Goal: Transaction & Acquisition: Purchase product/service

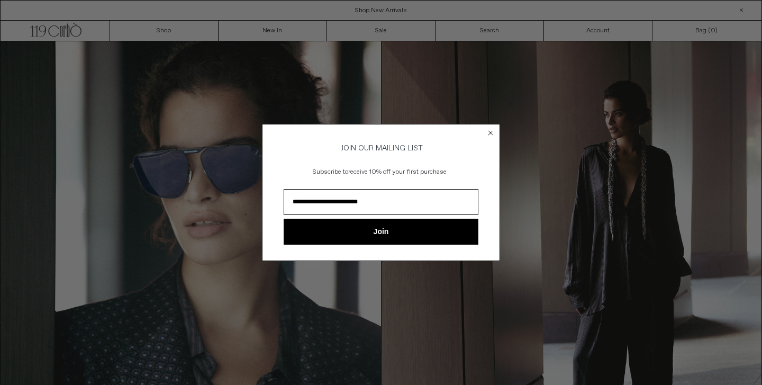
type input "**********"
click at [448, 232] on button "Join" at bounding box center [381, 231] width 195 height 26
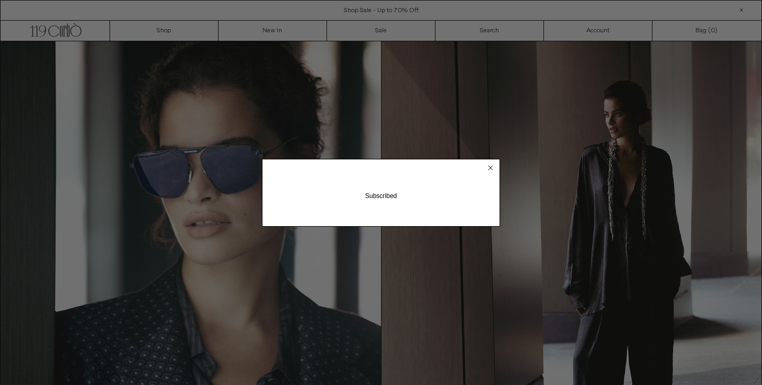
click at [493, 165] on circle "Close dialog" at bounding box center [491, 167] width 10 height 10
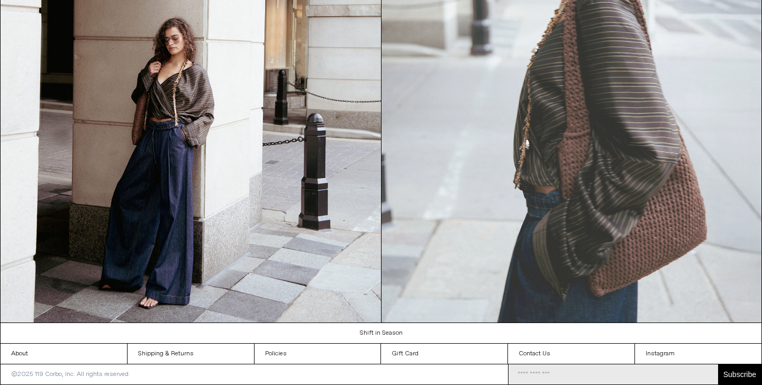
scroll to position [1156, 0]
click at [493, 165] on img at bounding box center [571, 83] width 380 height 479
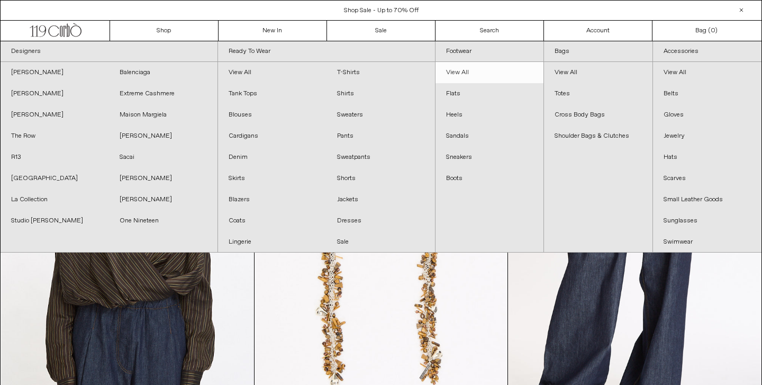
click at [457, 74] on link "View All" at bounding box center [489, 72] width 108 height 21
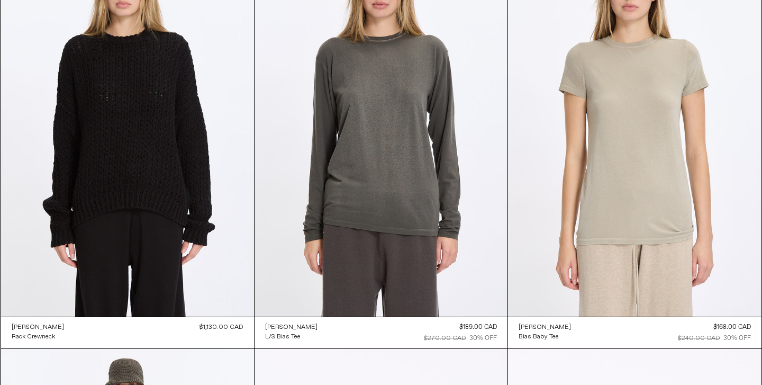
scroll to position [17777, 0]
